Goal: Communication & Community: Answer question/provide support

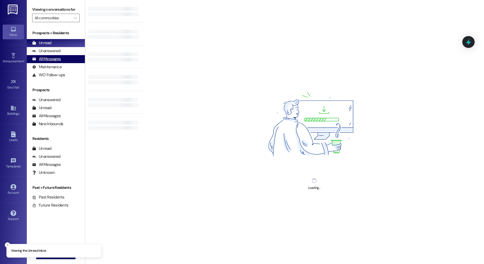
click at [46, 57] on div "All Messages" at bounding box center [46, 59] width 29 height 6
click at [64, 57] on div "All Messages (undefined)" at bounding box center [56, 59] width 58 height 8
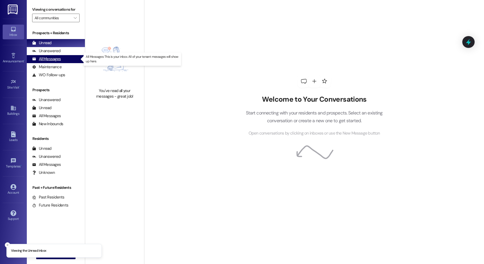
click at [64, 60] on div "All Messages (undefined)" at bounding box center [56, 59] width 58 height 8
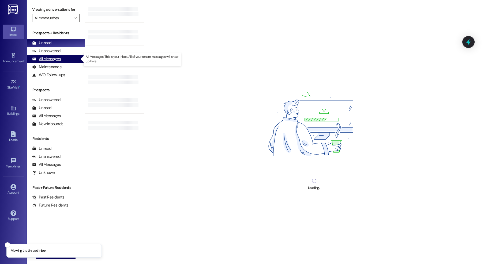
click at [54, 59] on div "All Messages" at bounding box center [46, 59] width 29 height 6
click at [59, 63] on div "All Messages (undefined)" at bounding box center [56, 59] width 58 height 8
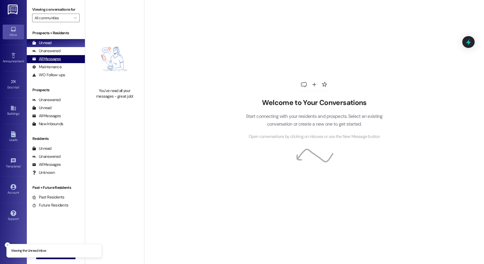
click at [48, 61] on div "All Messages" at bounding box center [46, 59] width 29 height 6
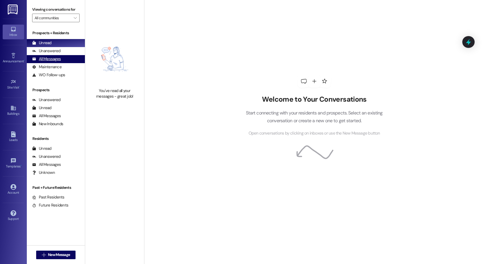
click at [54, 58] on div "All Messages" at bounding box center [46, 59] width 29 height 6
